Goal: Task Accomplishment & Management: Manage account settings

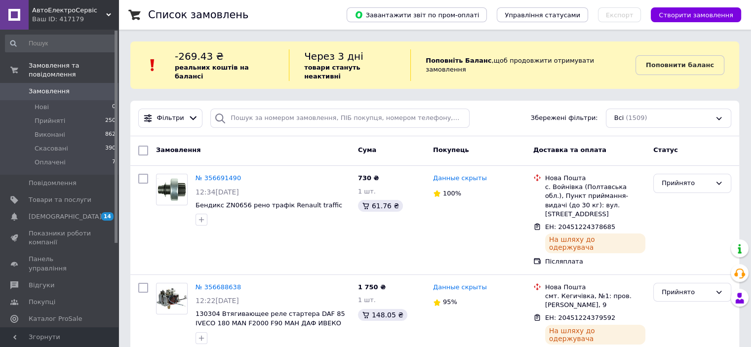
click at [77, 24] on div "АвтоЕлектроСервіс Ваш ID: 417179" at bounding box center [74, 15] width 90 height 30
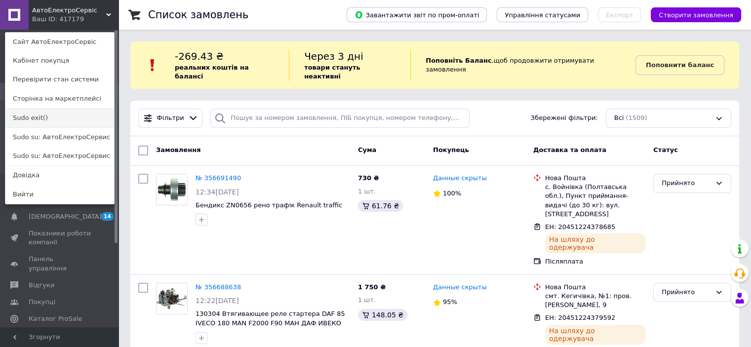
click at [62, 116] on link "Sudo exit()" at bounding box center [59, 118] width 109 height 19
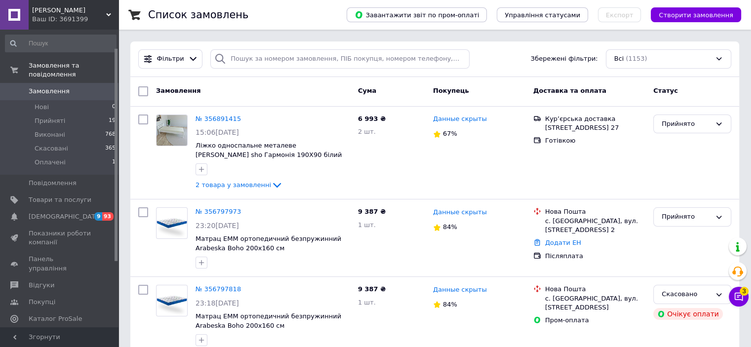
scroll to position [49, 0]
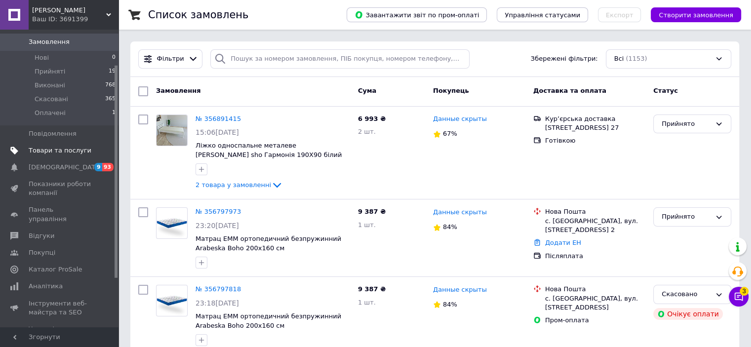
click at [83, 146] on span "Товари та послуги" at bounding box center [60, 150] width 63 height 9
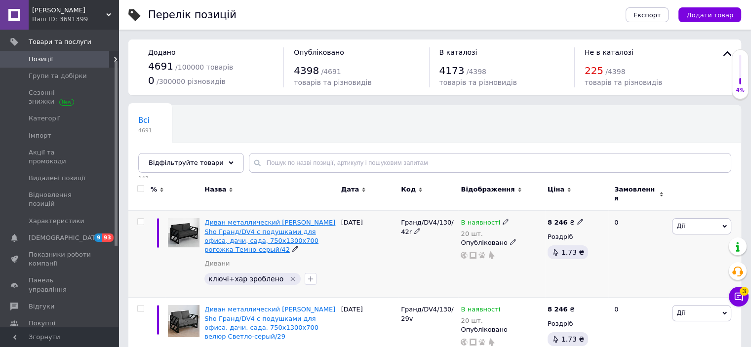
click at [277, 219] on span "Диван металлический [PERSON_NAME] Sho Гранд/DV4 с подушками для офиса, дачи, са…" at bounding box center [269, 236] width 131 height 35
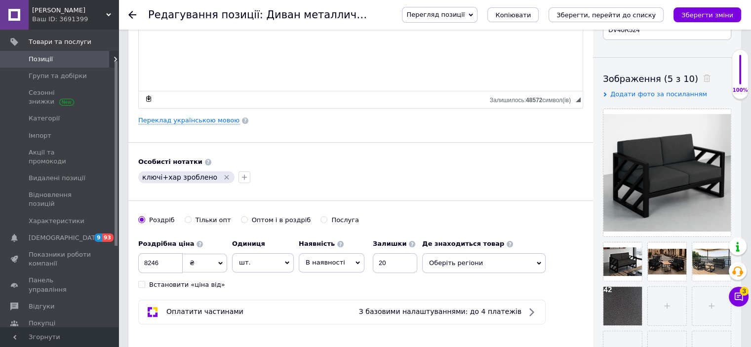
scroll to position [247, 0]
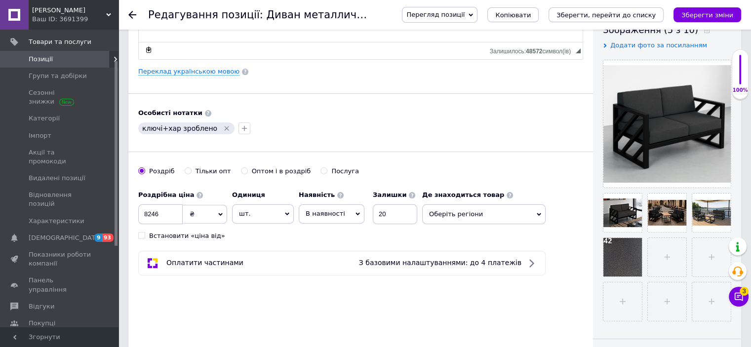
click at [355, 214] on icon at bounding box center [357, 214] width 4 height 4
click at [348, 252] on li "Під замовлення" at bounding box center [331, 257] width 65 height 14
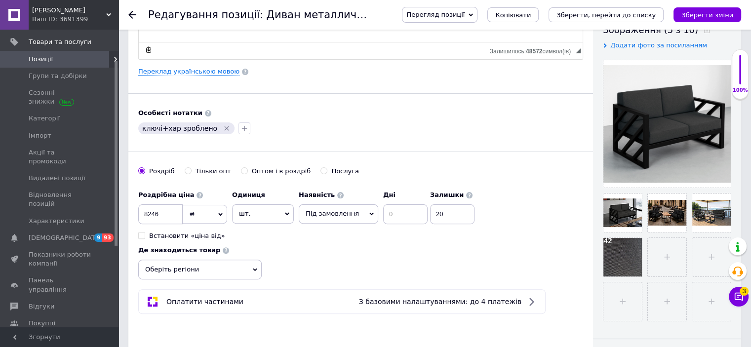
click at [359, 210] on span "Під замовлення" at bounding box center [338, 213] width 79 height 19
